Goal: Task Accomplishment & Management: Manage account settings

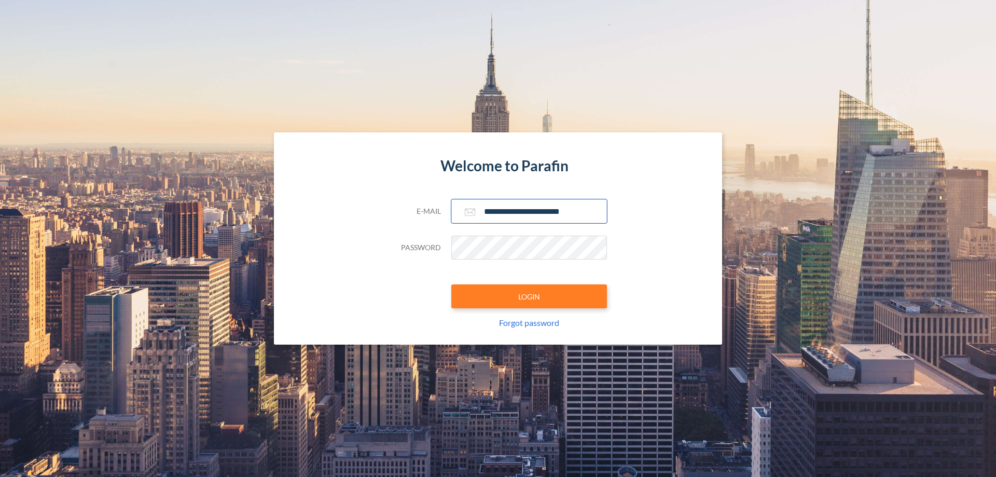
type input "**********"
click at [529, 296] on button "LOGIN" at bounding box center [530, 296] width 156 height 24
